Goal: Task Accomplishment & Management: Use online tool/utility

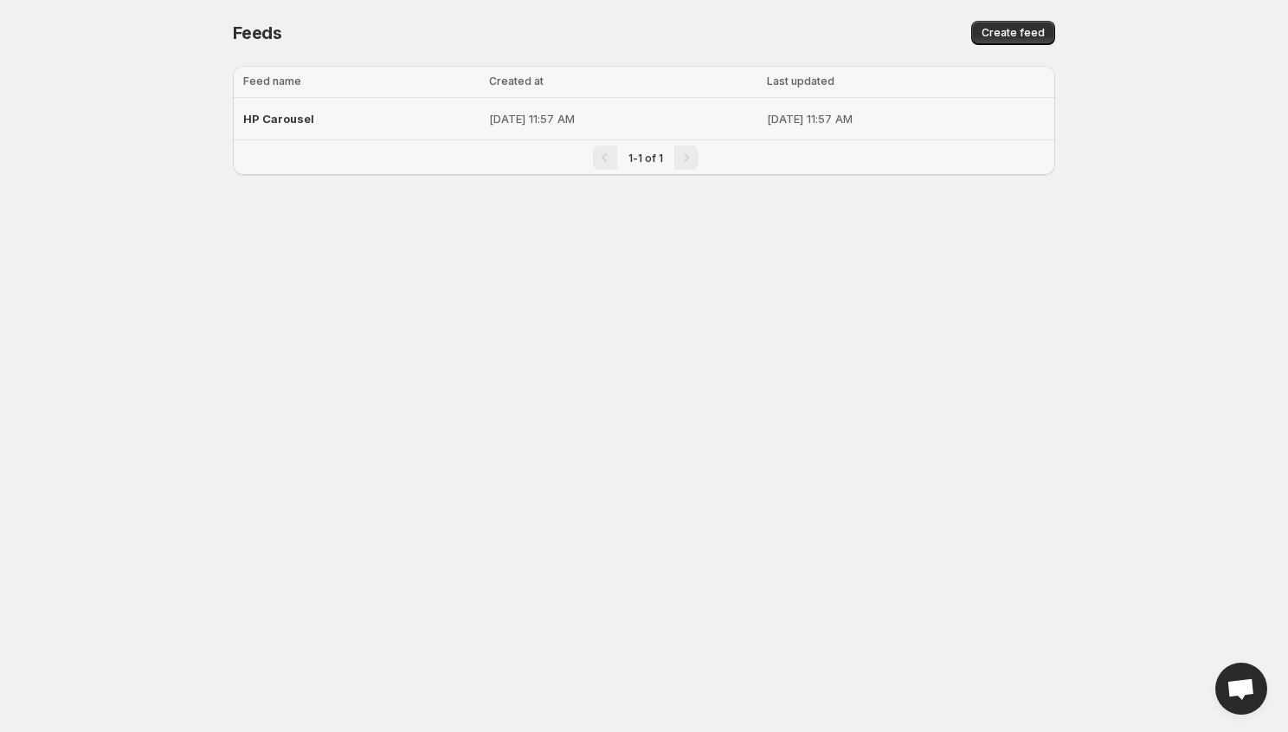
click at [404, 111] on div "HP Carousel" at bounding box center [360, 118] width 235 height 31
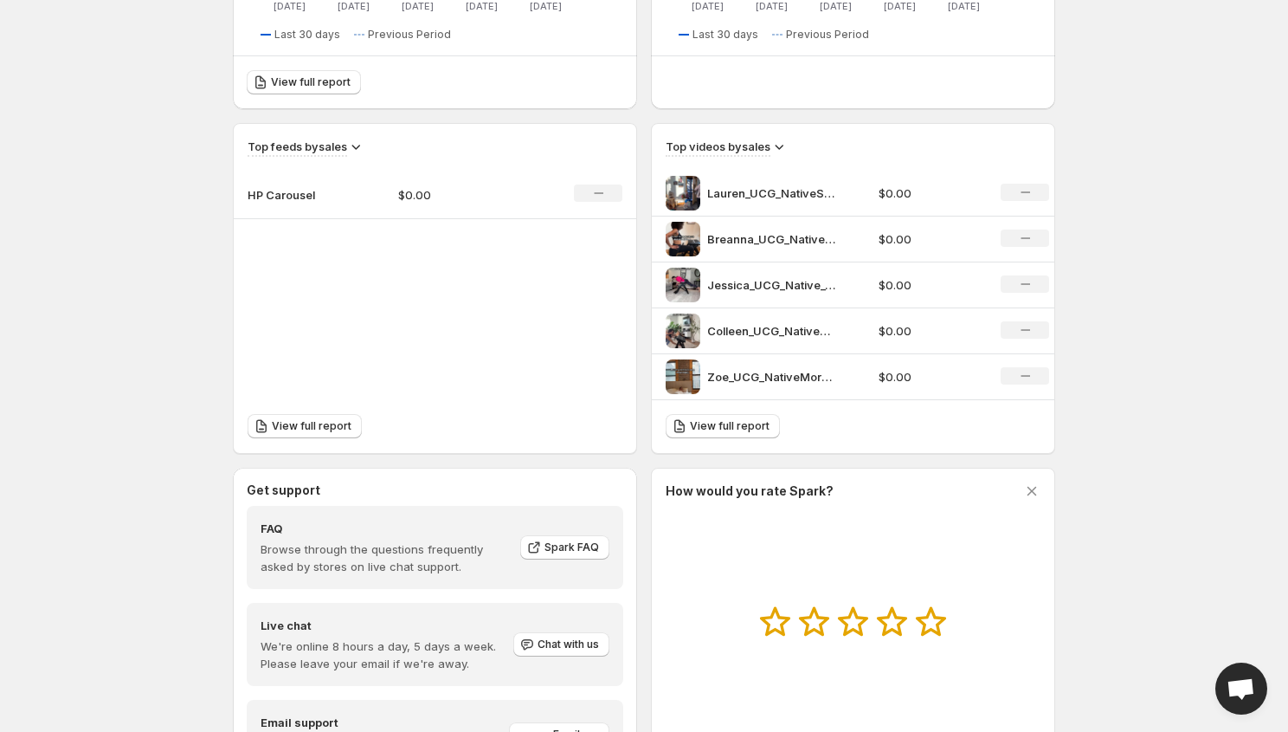
scroll to position [596, 0]
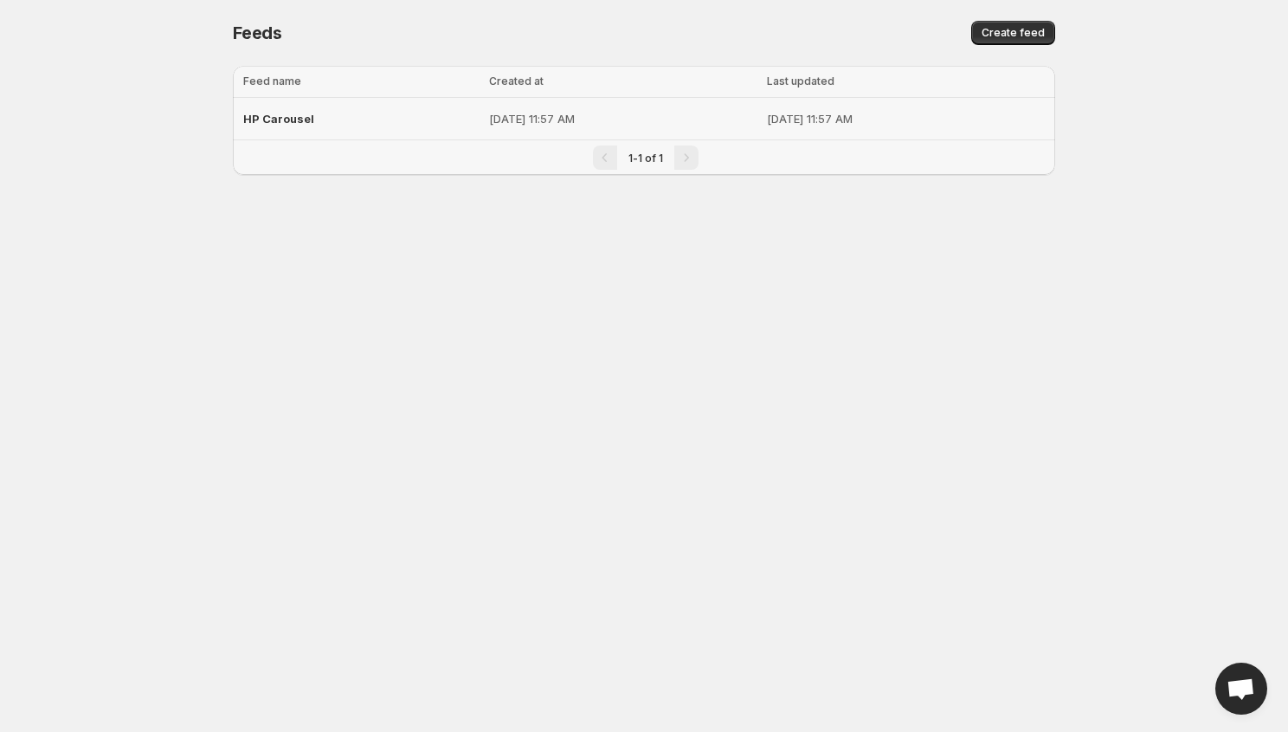
click at [505, 111] on p "[DATE] 11:57 AM" at bounding box center [623, 118] width 268 height 17
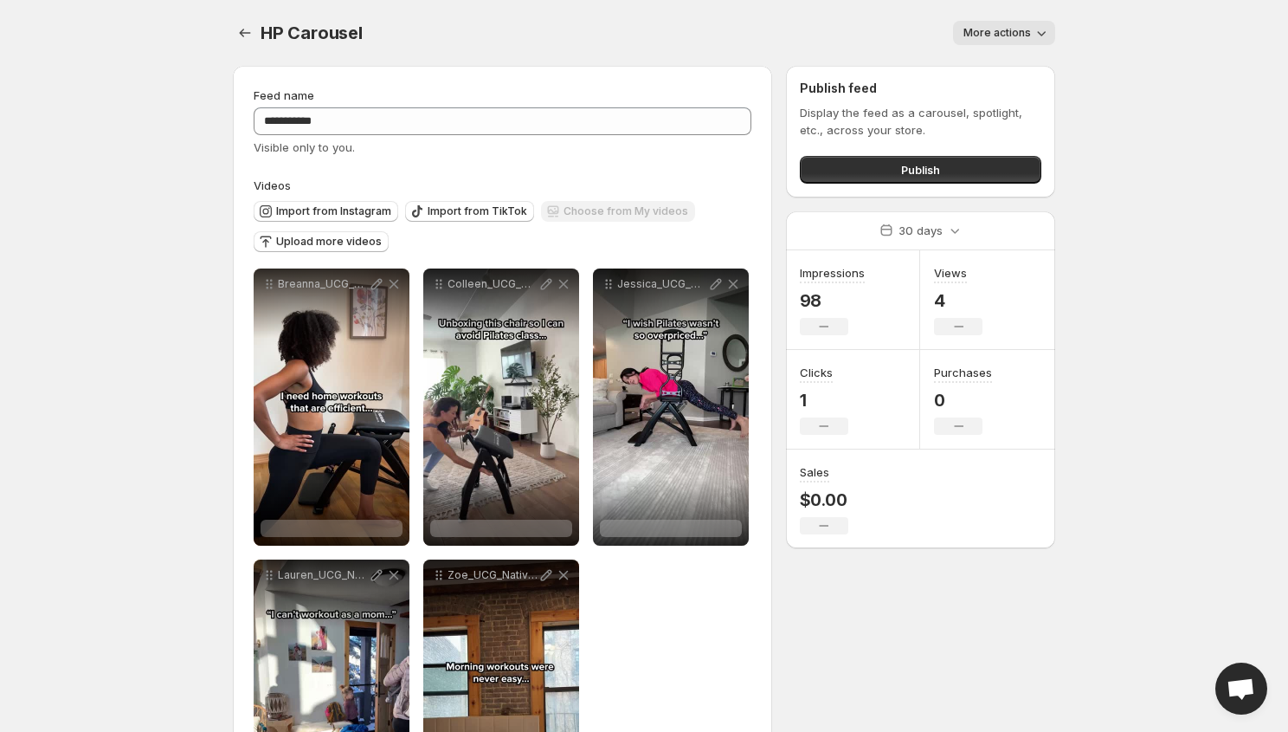
scroll to position [3, 0]
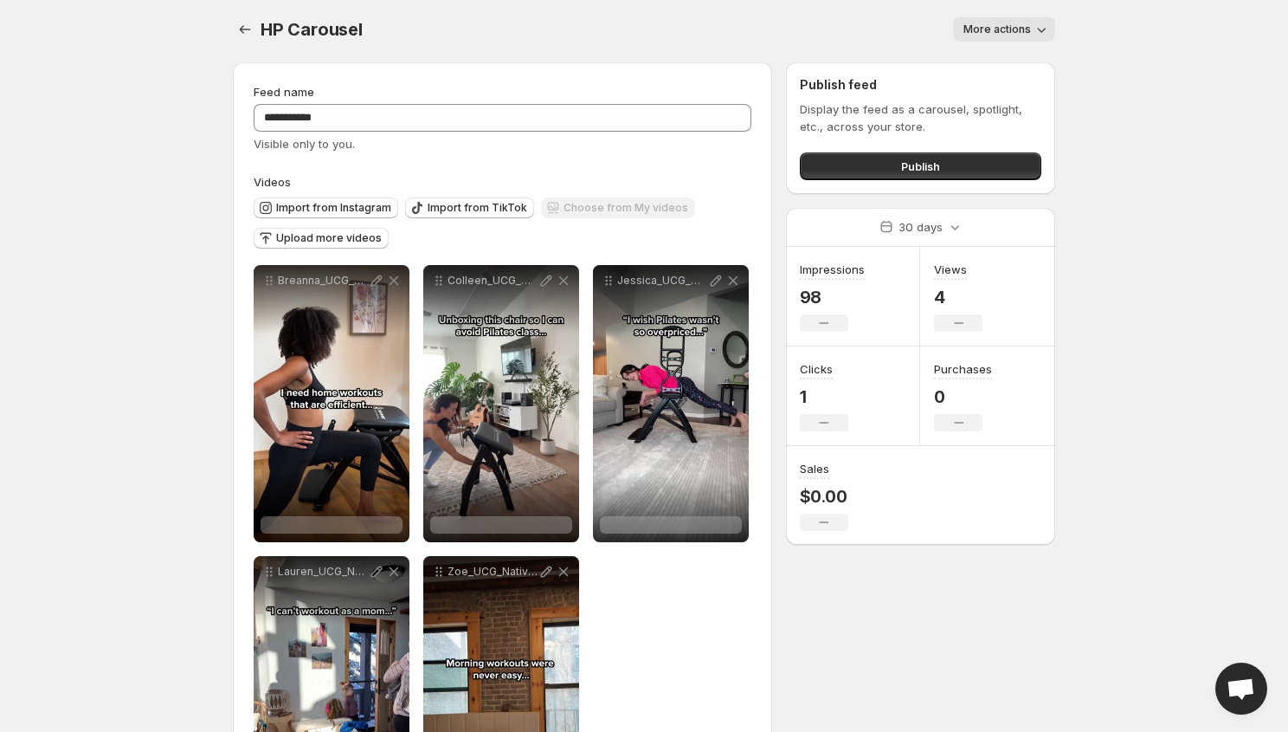
click at [1023, 23] on span "More actions" at bounding box center [998, 30] width 68 height 14
click at [1133, 96] on body "**********" at bounding box center [644, 363] width 1288 height 732
